Goal: Find specific page/section: Find specific page/section

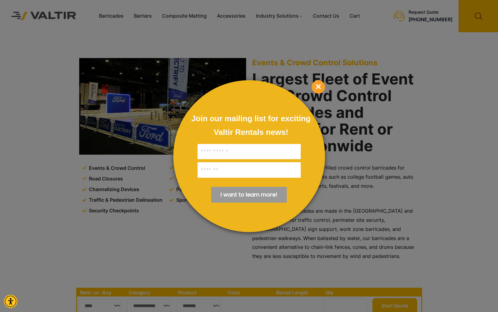
click at [321, 85] on span "×" at bounding box center [318, 86] width 13 height 13
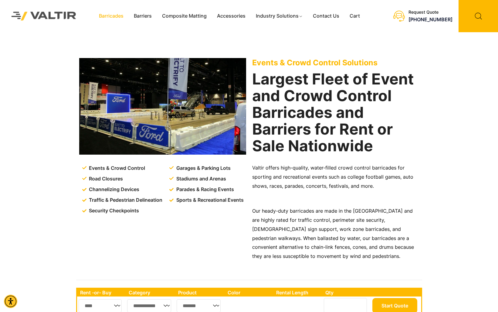
click at [113, 13] on link "Barricades" at bounding box center [111, 16] width 35 height 9
click at [118, 13] on link "Barricades" at bounding box center [111, 16] width 35 height 9
